Goal: Task Accomplishment & Management: Manage account settings

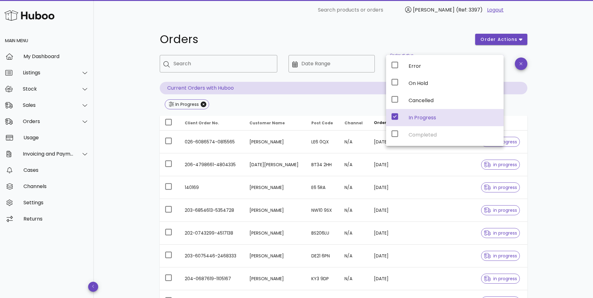
click at [118, 103] on div "Orders order actions ​ Search ​ Date Range ​ Order status In Progress Current O…" at bounding box center [344, 201] width 500 height 362
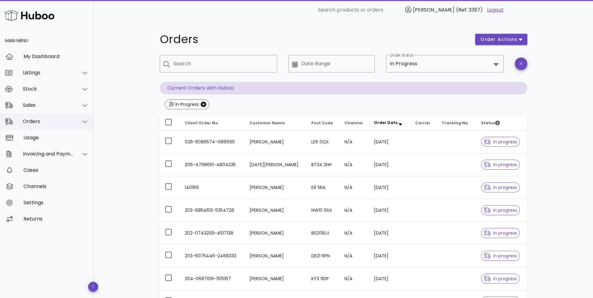
click at [32, 123] on div "Orders" at bounding box center [48, 122] width 51 height 6
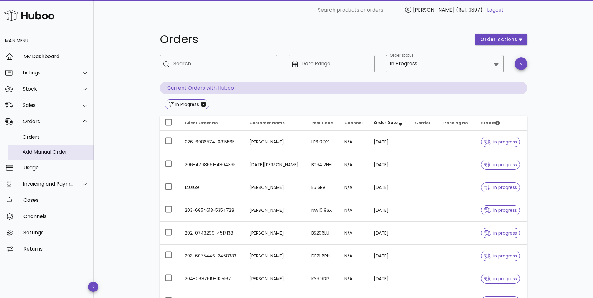
click at [32, 148] on div "Add Manual Order" at bounding box center [56, 151] width 66 height 13
click at [42, 154] on div "Add Manual Order" at bounding box center [56, 152] width 66 height 6
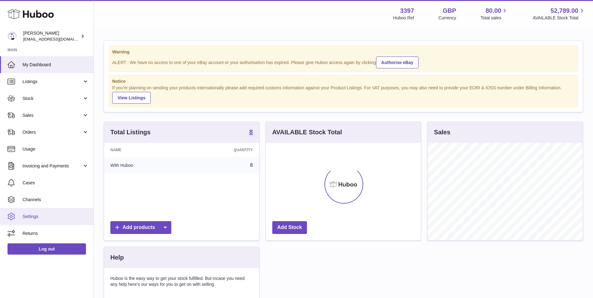
scroll to position [98, 155]
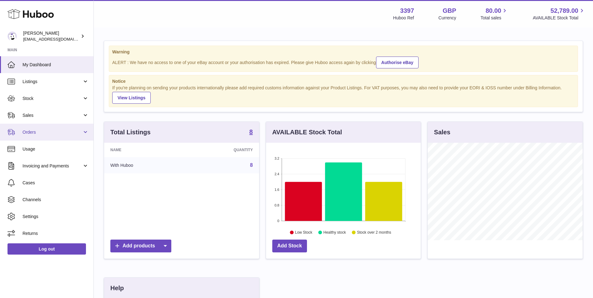
click at [48, 134] on span "Orders" at bounding box center [53, 133] width 60 height 6
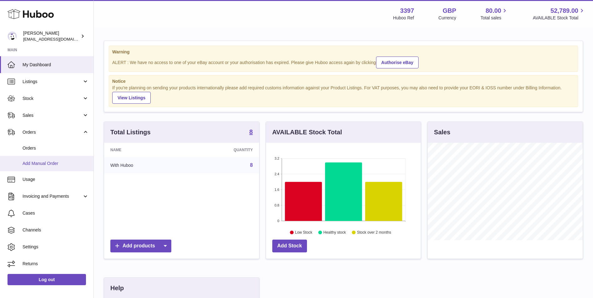
click at [44, 165] on span "Add Manual Order" at bounding box center [56, 164] width 66 height 6
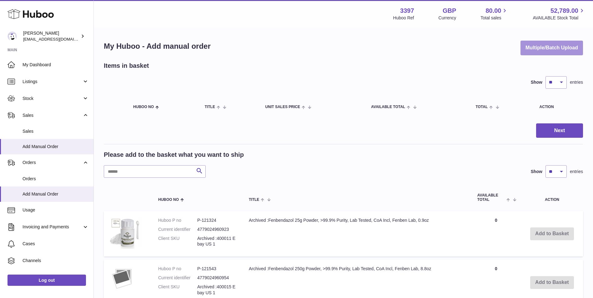
click at [541, 49] on button "Multiple/Batch Upload" at bounding box center [552, 48] width 63 height 15
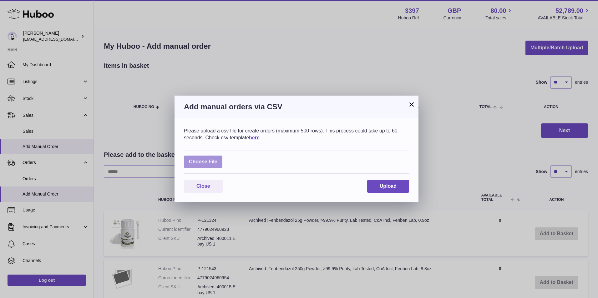
click at [211, 161] on label at bounding box center [203, 162] width 38 height 13
click at [217, 159] on input "file" at bounding box center [217, 159] width 0 height 0
type input "**********"
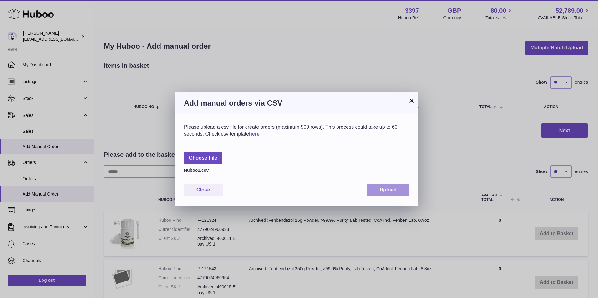
drag, startPoint x: 386, startPoint y: 190, endPoint x: 398, endPoint y: 197, distance: 14.0
click at [386, 190] on span "Upload" at bounding box center [388, 189] width 17 height 5
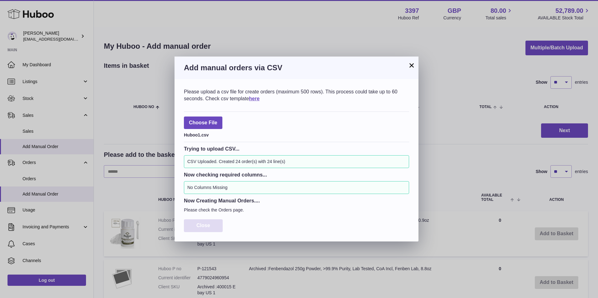
click at [197, 225] on span "Close" at bounding box center [203, 225] width 14 height 5
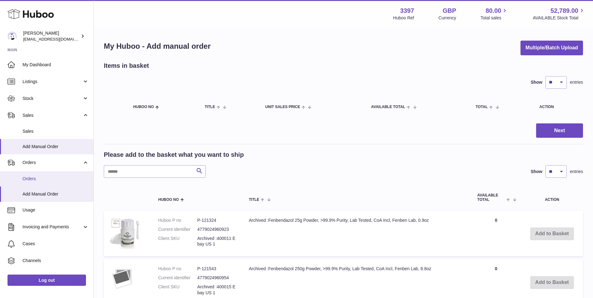
click at [23, 179] on span "Orders" at bounding box center [56, 179] width 66 height 6
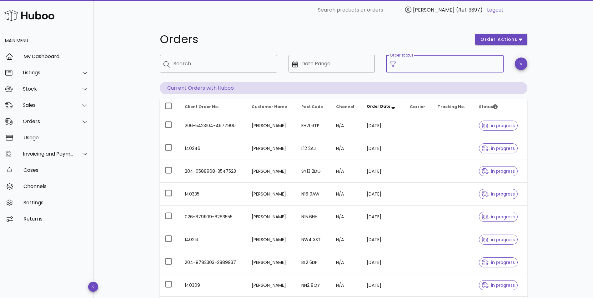
click at [424, 66] on input "Order status" at bounding box center [450, 64] width 100 height 10
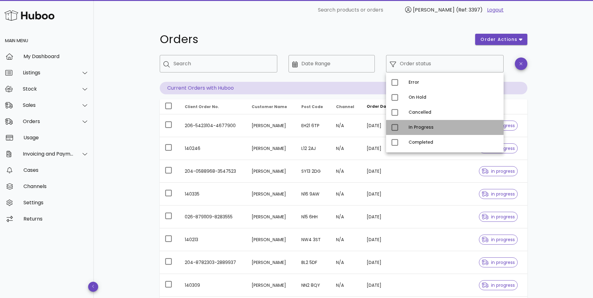
click at [425, 126] on div "In Progress" at bounding box center [454, 127] width 90 height 5
type input "**********"
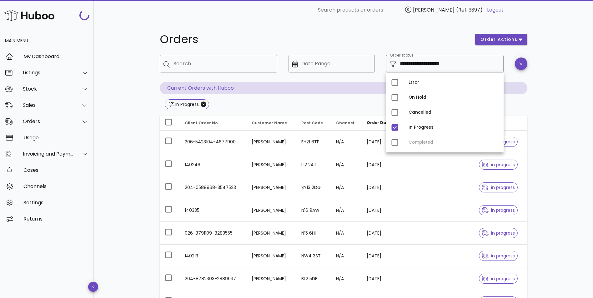
click at [567, 130] on div "**********" at bounding box center [344, 224] width 500 height 408
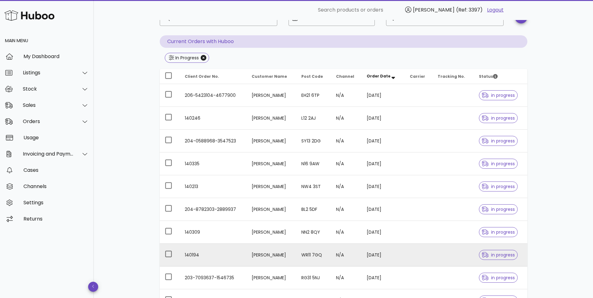
scroll to position [130, 0]
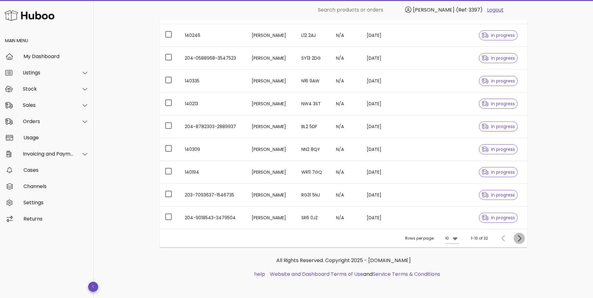
click at [518, 239] on icon "Next page" at bounding box center [520, 239] width 8 height 8
click at [519, 239] on icon "Next page" at bounding box center [520, 239] width 8 height 8
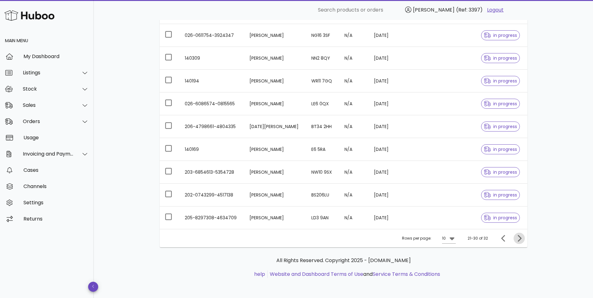
click at [519, 241] on icon "Next page" at bounding box center [520, 238] width 4 height 7
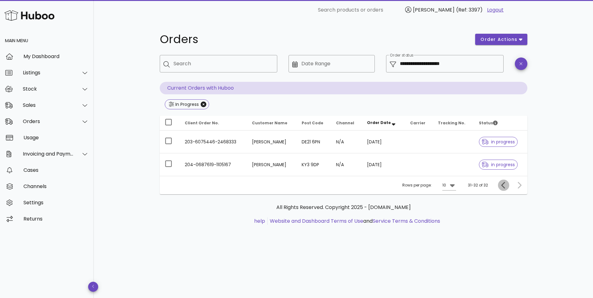
click at [503, 186] on icon "Previous page" at bounding box center [504, 186] width 8 height 8
